Goal: Information Seeking & Learning: Learn about a topic

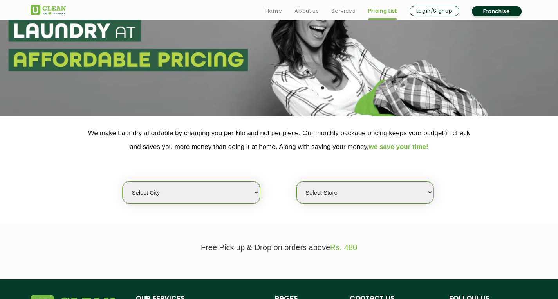
scroll to position [78, 0]
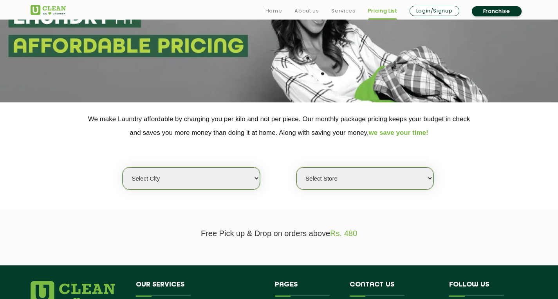
click at [255, 182] on select "Select city [GEOGRAPHIC_DATA] [GEOGRAPHIC_DATA] [GEOGRAPHIC_DATA] [GEOGRAPHIC_D…" at bounding box center [191, 179] width 137 height 22
select select "8"
click at [123, 168] on select "Select city [GEOGRAPHIC_DATA] [GEOGRAPHIC_DATA] [GEOGRAPHIC_DATA] [GEOGRAPHIC_D…" at bounding box center [191, 179] width 137 height 22
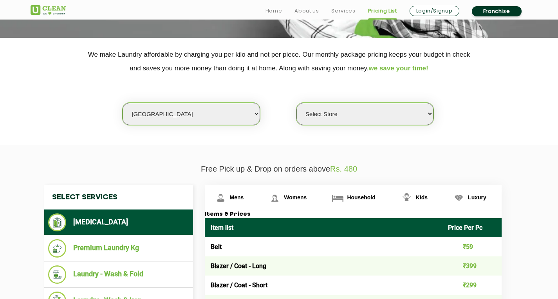
scroll to position [157, 0]
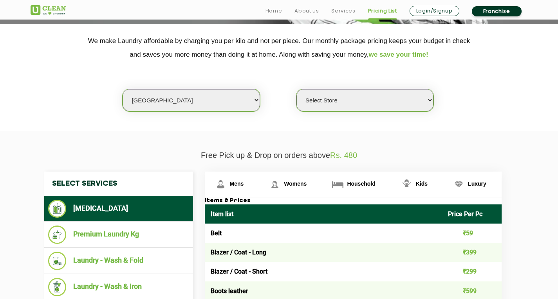
click at [430, 102] on select "Select Store [GEOGRAPHIC_DATA] [GEOGRAPHIC_DATA] [GEOGRAPHIC_DATA] [GEOGRAPHIC_…" at bounding box center [364, 100] width 137 height 22
select select "475"
click at [296, 89] on select "Select Store [GEOGRAPHIC_DATA] [GEOGRAPHIC_DATA] [GEOGRAPHIC_DATA] [GEOGRAPHIC_…" at bounding box center [364, 100] width 137 height 22
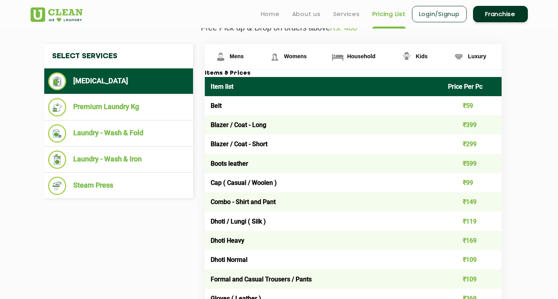
scroll to position [274, 0]
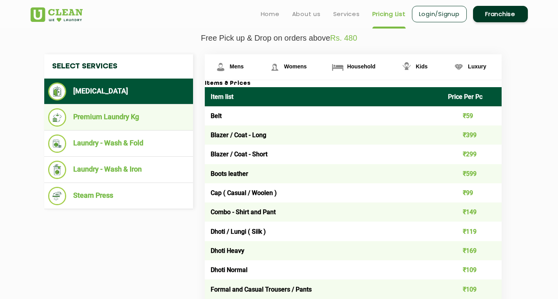
click at [121, 120] on li "Premium Laundry Kg" at bounding box center [118, 117] width 141 height 18
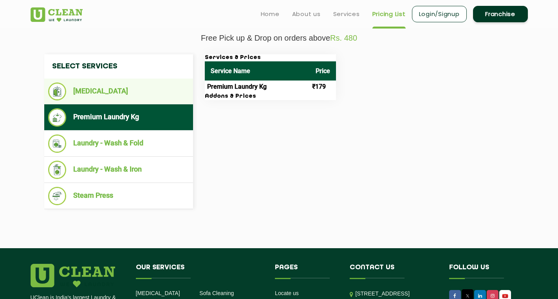
click at [94, 96] on li "[MEDICAL_DATA]" at bounding box center [118, 92] width 141 height 18
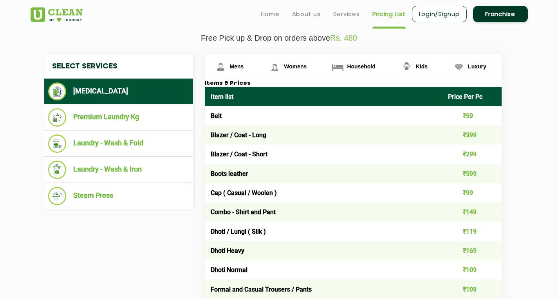
click at [217, 116] on td "Belt" at bounding box center [324, 115] width 238 height 19
click at [256, 136] on td "Blazer / Coat - Long" at bounding box center [324, 135] width 238 height 19
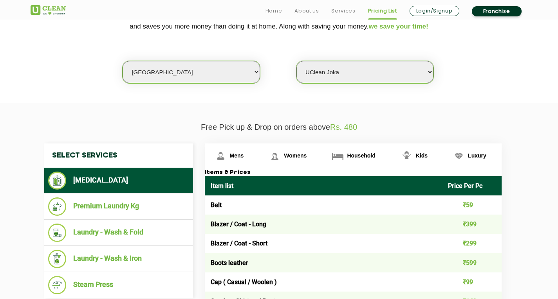
scroll to position [196, 0]
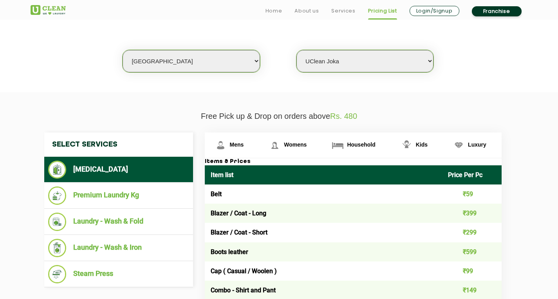
click at [92, 168] on li "[MEDICAL_DATA]" at bounding box center [118, 170] width 141 height 18
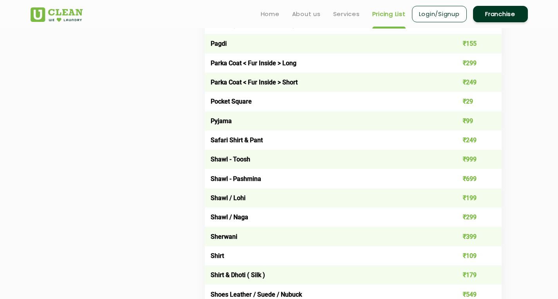
scroll to position [900, 0]
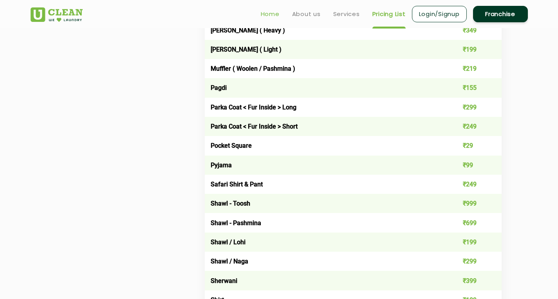
click at [267, 13] on link "Home" at bounding box center [270, 13] width 19 height 9
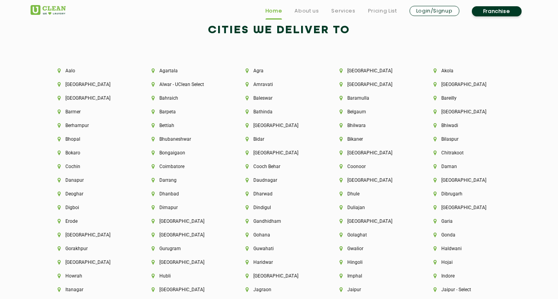
scroll to position [1722, 0]
